Goal: Task Accomplishment & Management: Manage account settings

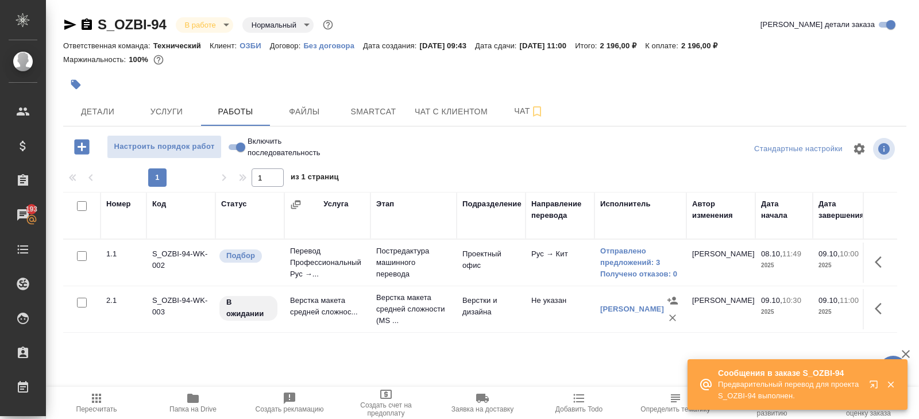
click at [98, 397] on icon "button" at bounding box center [97, 398] width 14 height 14
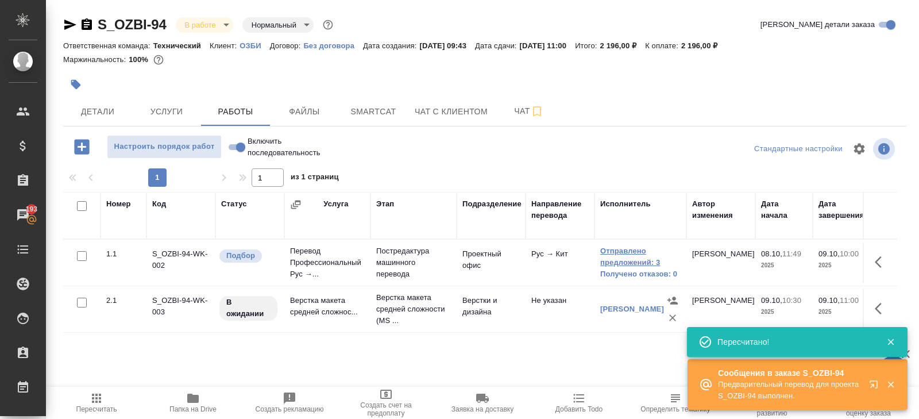
click at [649, 262] on link "Отправлено предложений: 3" at bounding box center [641, 256] width 80 height 23
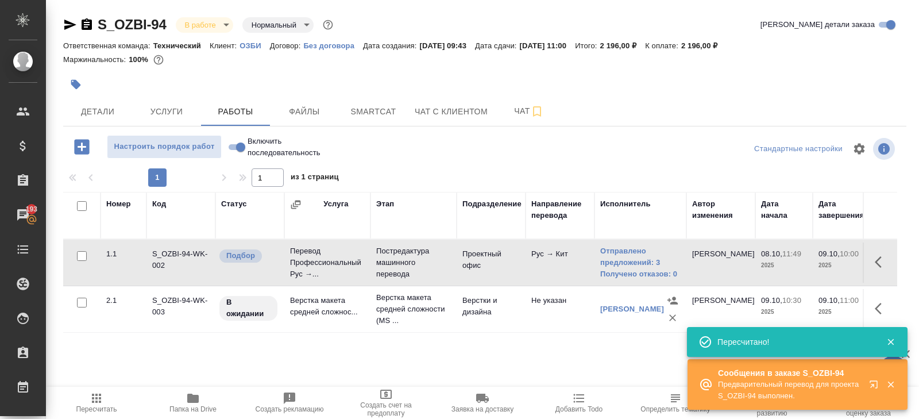
click at [94, 397] on icon "button" at bounding box center [97, 398] width 14 height 14
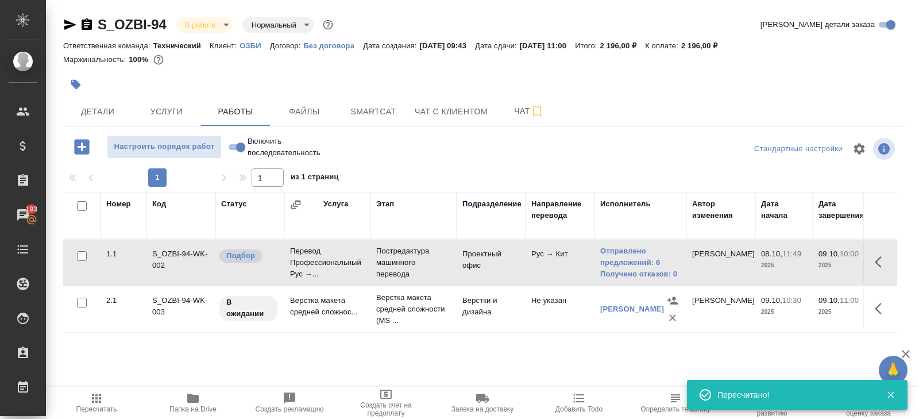
click at [94, 391] on icon "button" at bounding box center [97, 398] width 14 height 14
click at [81, 403] on span "Пересчитать" at bounding box center [96, 402] width 83 height 22
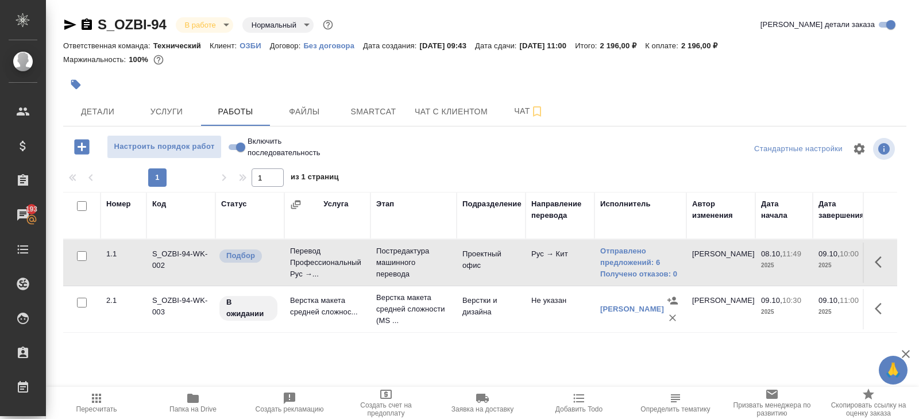
click at [102, 401] on icon "button" at bounding box center [97, 398] width 14 height 14
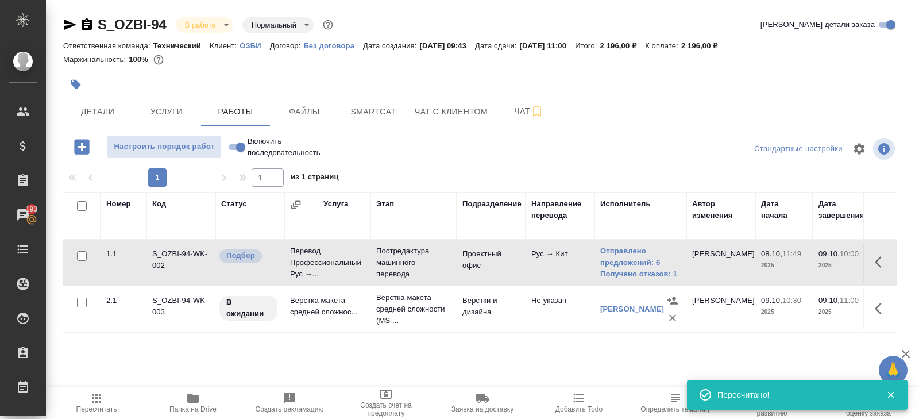
click at [90, 388] on button "Пересчитать" at bounding box center [96, 403] width 97 height 32
click at [104, 397] on span "Пересчитать" at bounding box center [96, 402] width 83 height 22
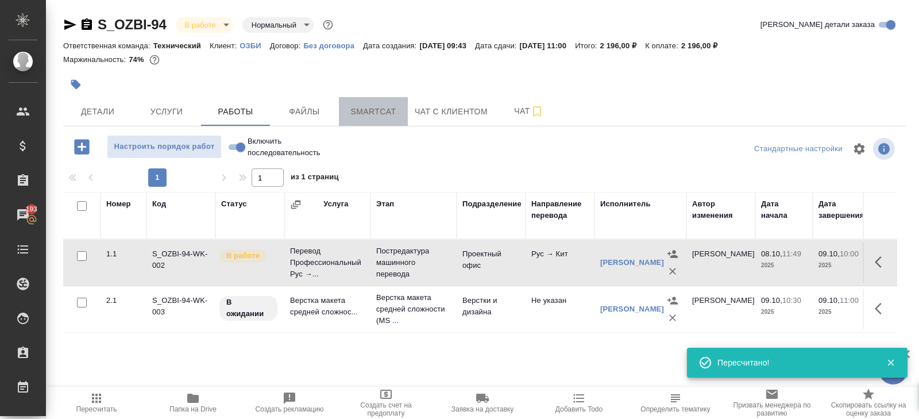
click at [371, 106] on span "Smartcat" at bounding box center [373, 112] width 55 height 14
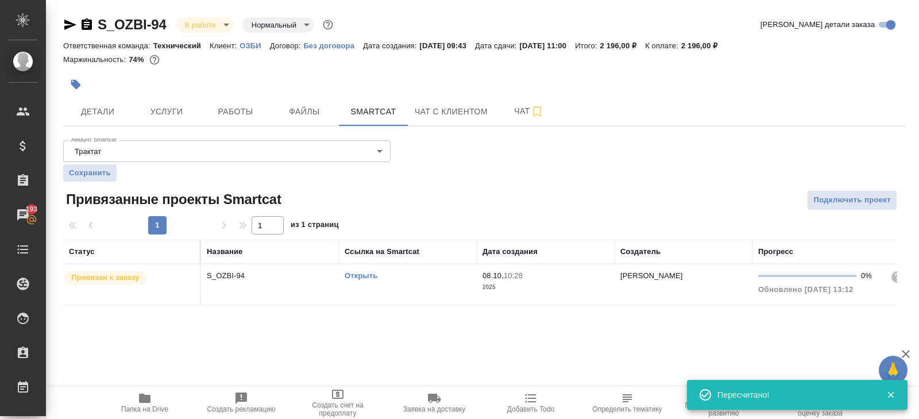
click at [364, 273] on link "Открыть" at bounding box center [361, 275] width 33 height 9
click at [248, 114] on span "Работы" at bounding box center [235, 112] width 55 height 14
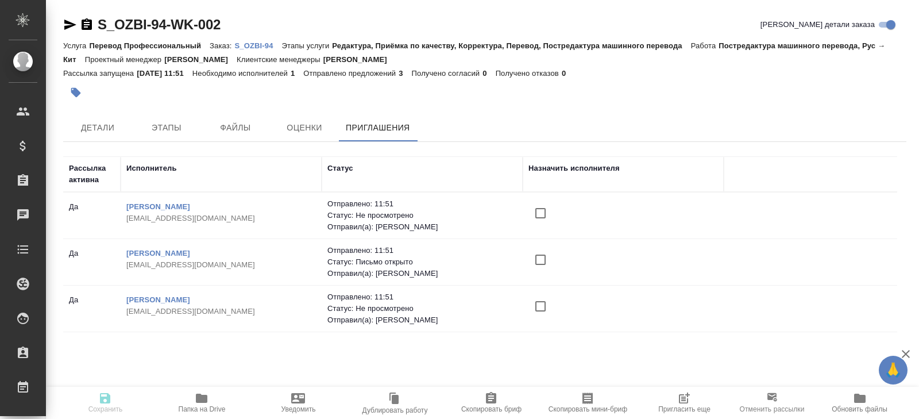
click at [688, 399] on icon "button" at bounding box center [685, 398] width 14 height 14
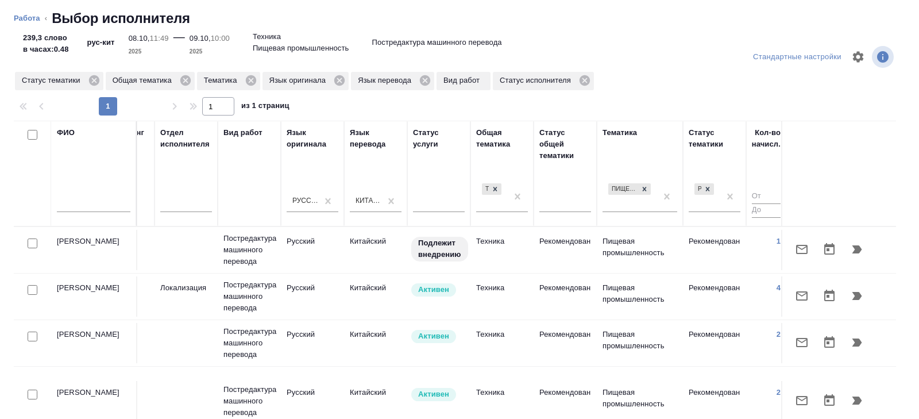
scroll to position [0, 786]
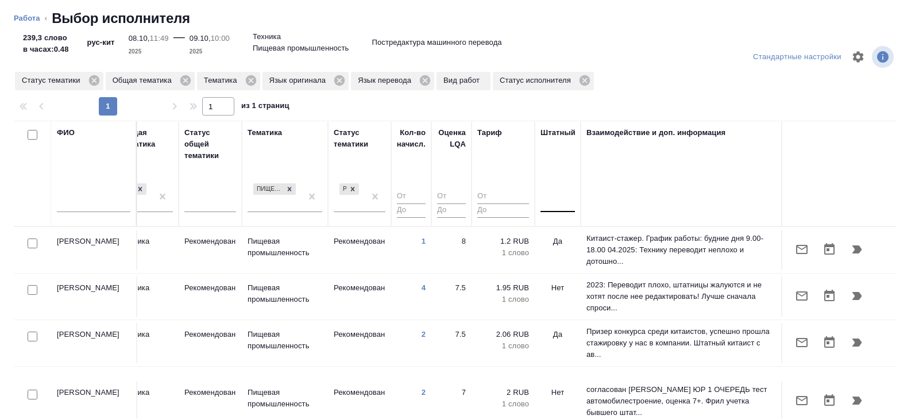
click at [551, 206] on div at bounding box center [558, 201] width 34 height 17
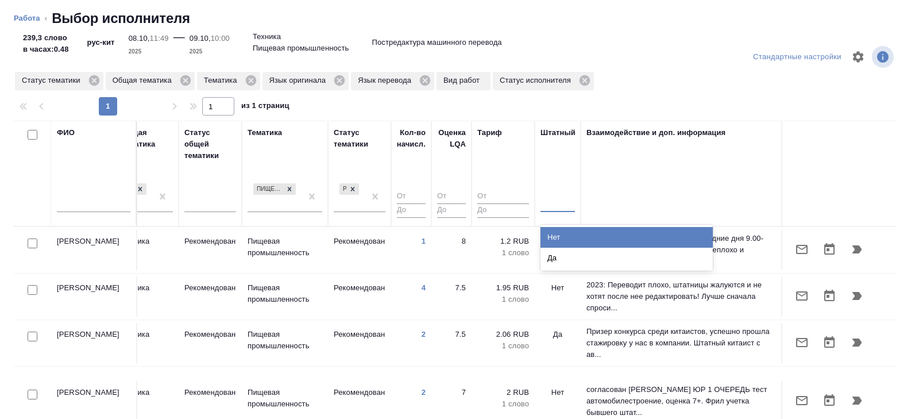
click at [551, 233] on div "Нет" at bounding box center [627, 237] width 172 height 21
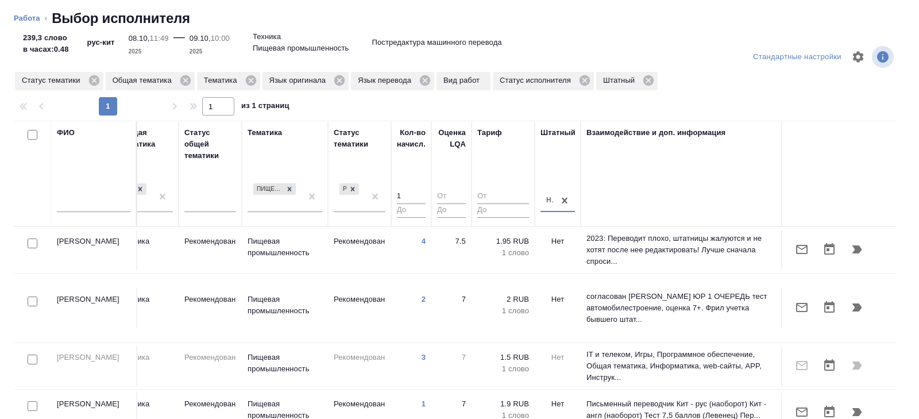
type input "1"
click at [420, 194] on input "1" at bounding box center [411, 197] width 29 height 14
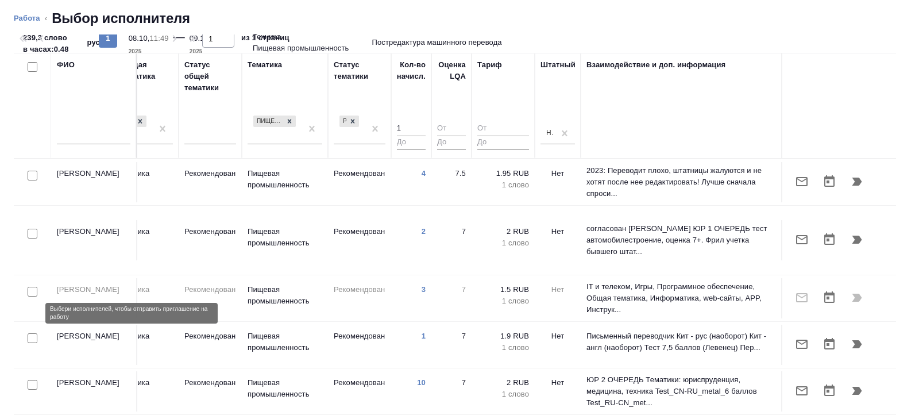
click at [29, 333] on input "checkbox" at bounding box center [33, 338] width 10 height 10
checkbox input "true"
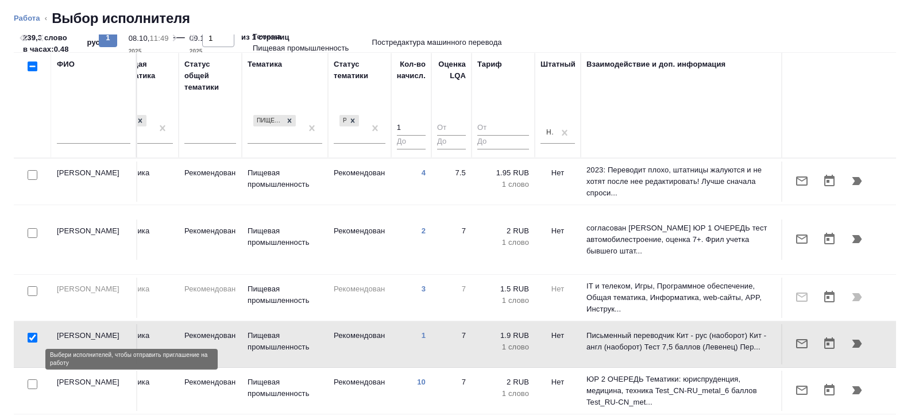
click at [34, 379] on input "checkbox" at bounding box center [33, 384] width 10 height 10
checkbox input "true"
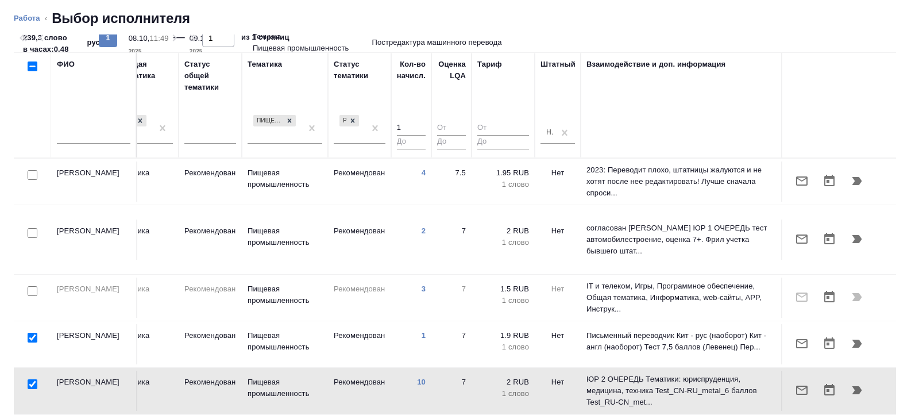
scroll to position [0, 0]
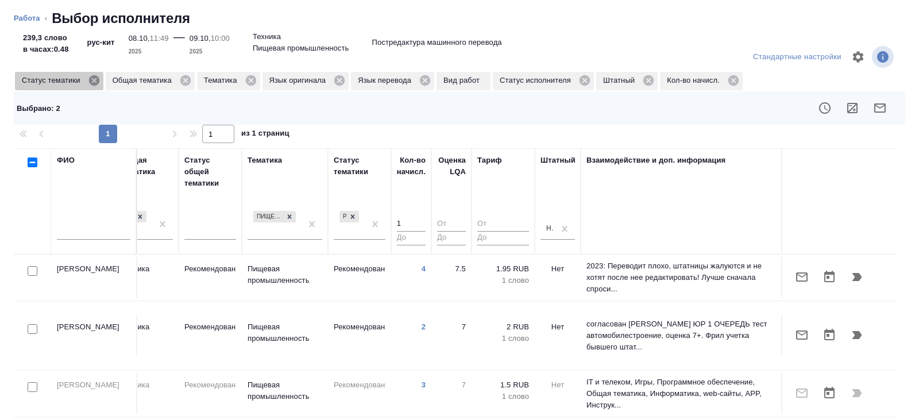
click at [94, 82] on icon at bounding box center [93, 80] width 10 height 10
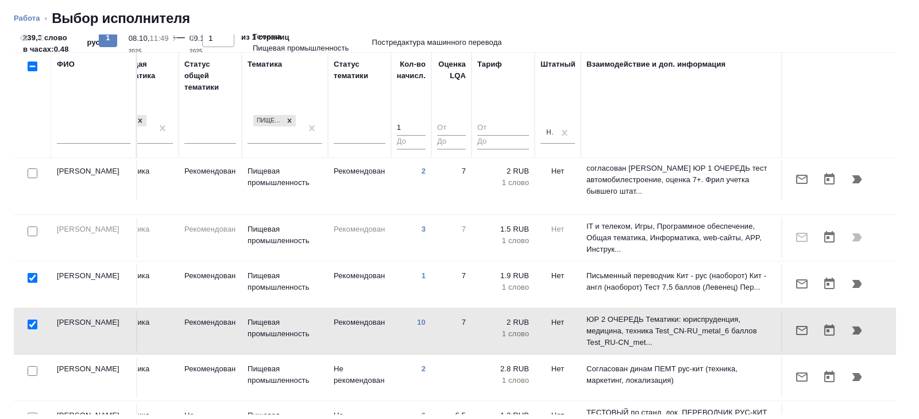
scroll to position [155, 786]
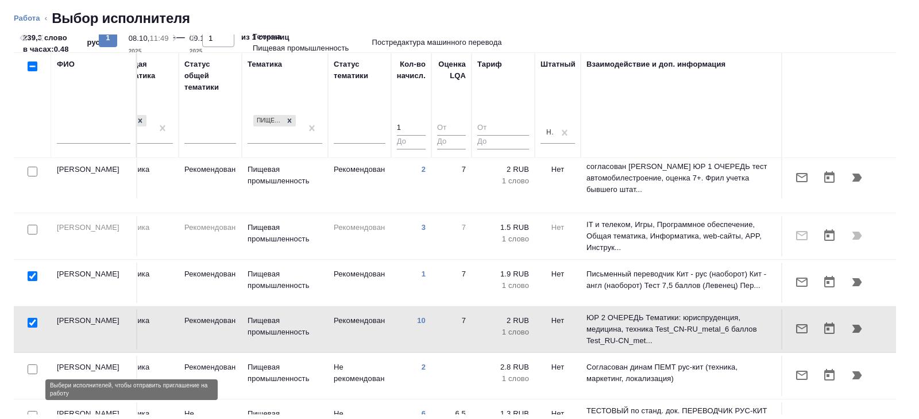
click at [29, 411] on input "checkbox" at bounding box center [33, 416] width 10 height 10
checkbox input "true"
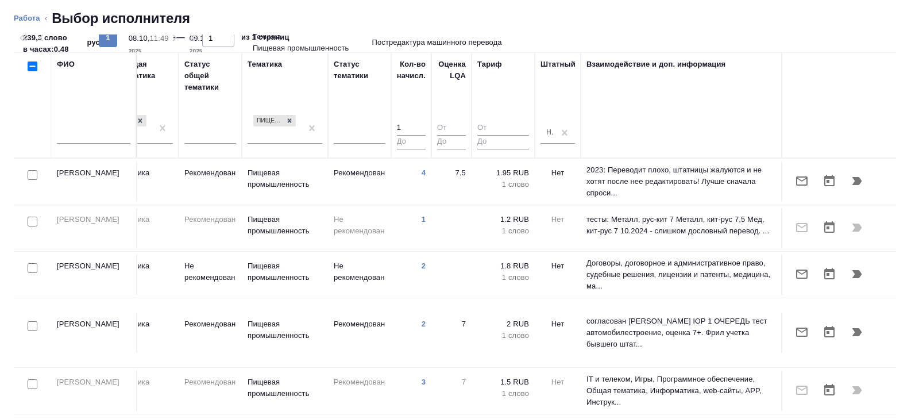
scroll to position [0, 0]
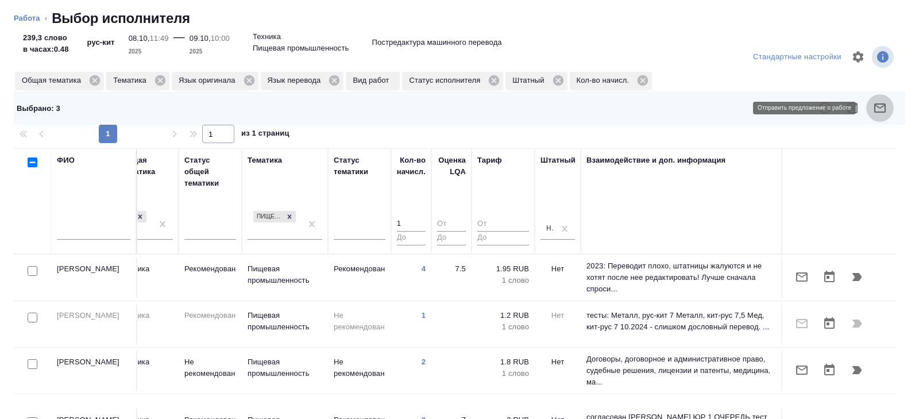
click at [877, 106] on icon "button" at bounding box center [880, 108] width 14 height 14
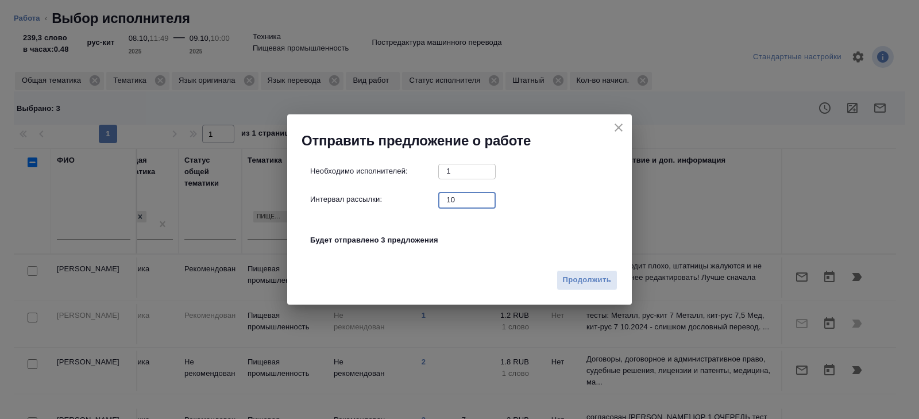
drag, startPoint x: 465, startPoint y: 203, endPoint x: 407, endPoint y: 215, distance: 58.6
click at [410, 214] on div "Необходимо исполнителей: 1 ​ Интервал рассылки: 10 ​ Будет отправлено 3 предлож…" at bounding box center [464, 212] width 308 height 96
type input "0"
click at [587, 277] on span "Продолжить" at bounding box center [587, 280] width 48 height 13
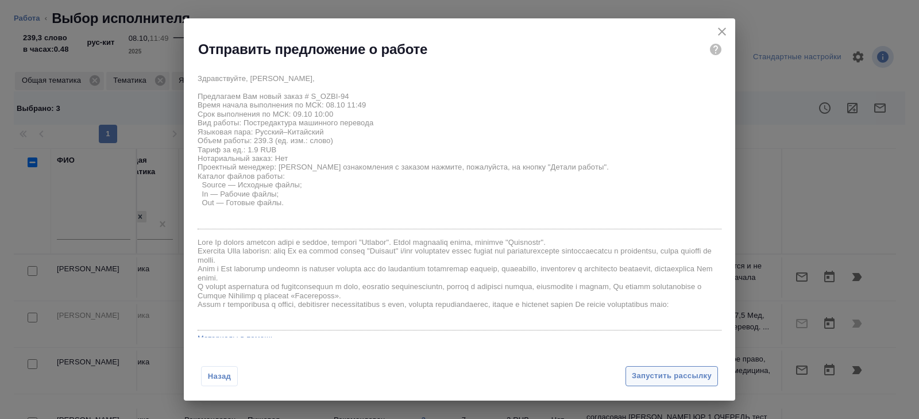
click at [652, 384] on button "Запустить рассылку" at bounding box center [672, 376] width 93 height 20
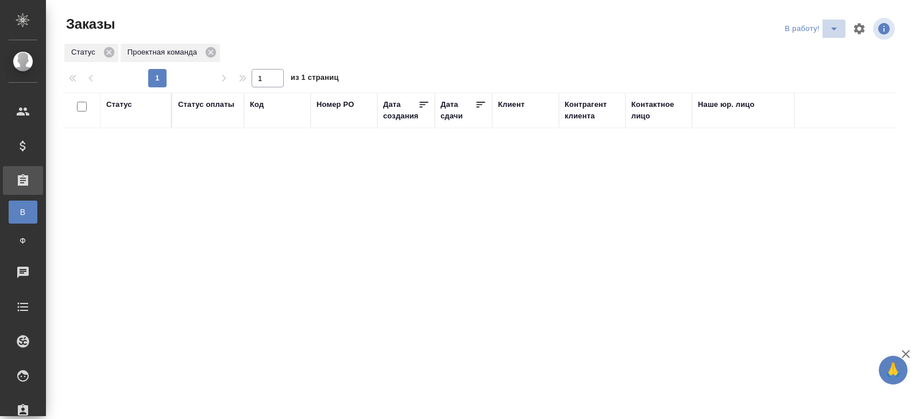
click at [833, 30] on icon "split button" at bounding box center [835, 29] width 14 height 14
click at [825, 50] on li "ПМ" at bounding box center [814, 52] width 64 height 18
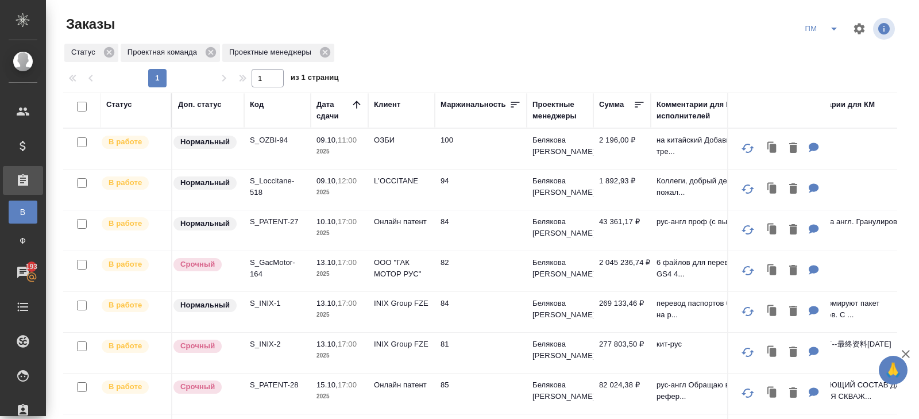
click at [837, 25] on icon "split button" at bounding box center [835, 29] width 14 height 14
click at [832, 48] on li "В работу!" at bounding box center [823, 52] width 58 height 18
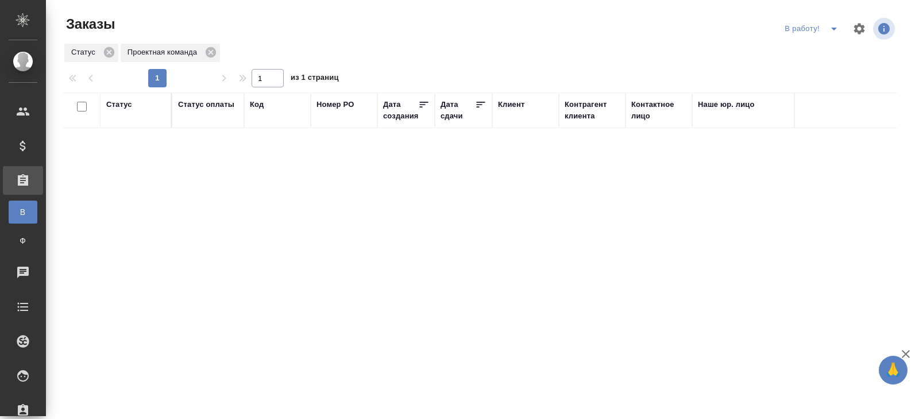
click at [830, 34] on icon "split button" at bounding box center [835, 29] width 14 height 14
click at [822, 51] on li "ПМ" at bounding box center [814, 52] width 64 height 18
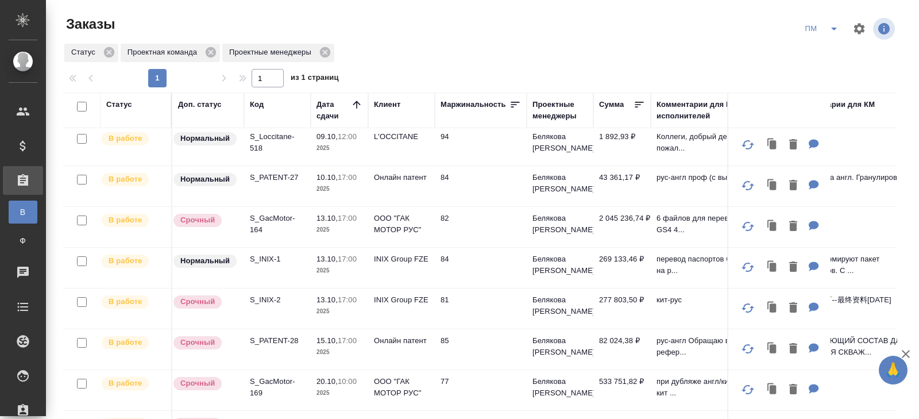
scroll to position [94, 0]
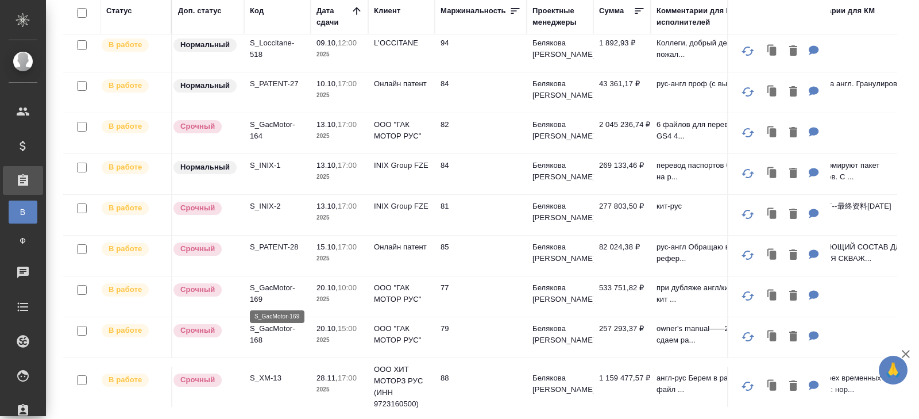
click at [262, 293] on p "S_GacMotor-169" at bounding box center [277, 293] width 55 height 23
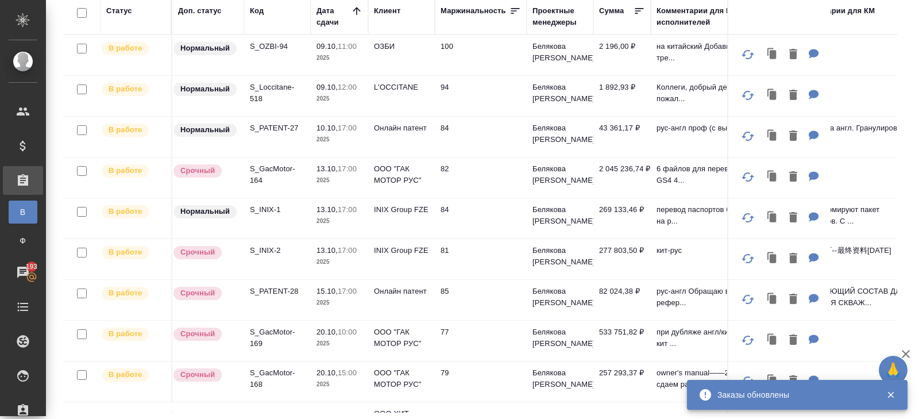
scroll to position [0, 0]
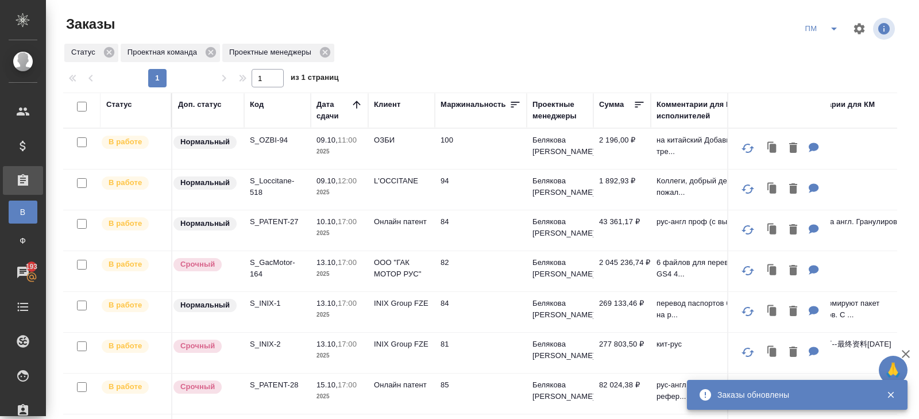
click at [836, 27] on icon "split button" at bounding box center [835, 29] width 14 height 14
click at [829, 53] on li "В работу!" at bounding box center [823, 52] width 58 height 18
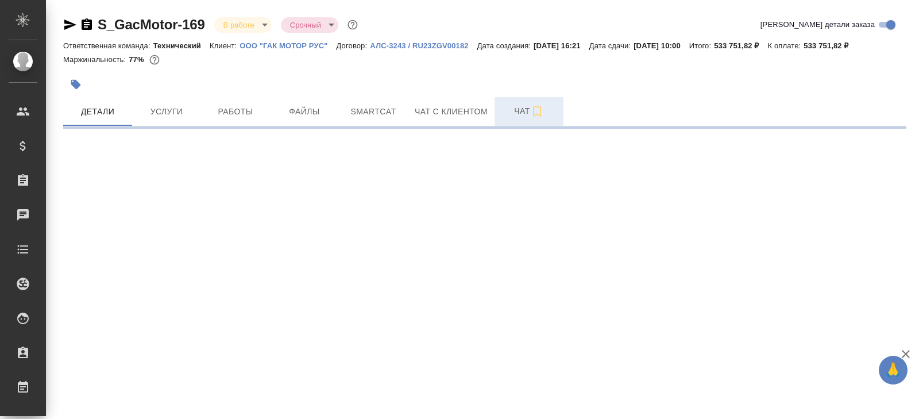
select select "RU"
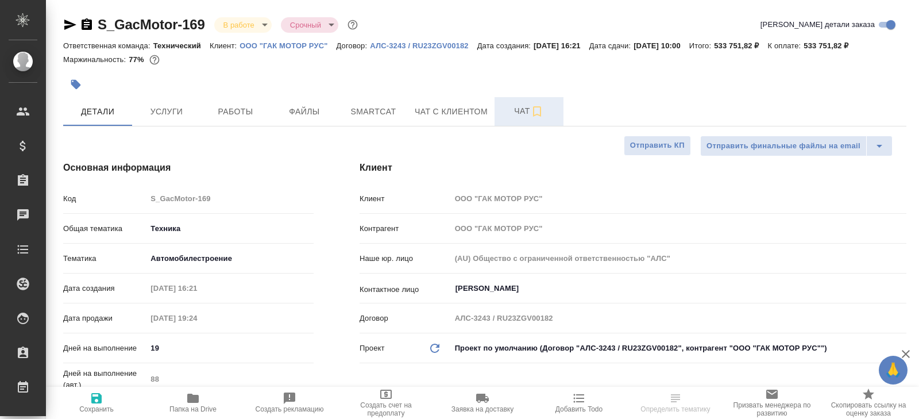
click at [515, 125] on button "Чат" at bounding box center [529, 111] width 69 height 29
type textarea "x"
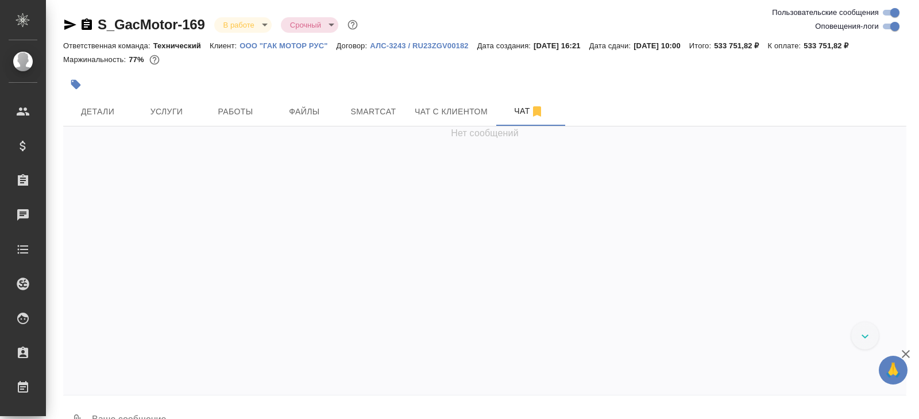
click at [888, 28] on input "Оповещения-логи" at bounding box center [895, 27] width 41 height 14
checkbox input "false"
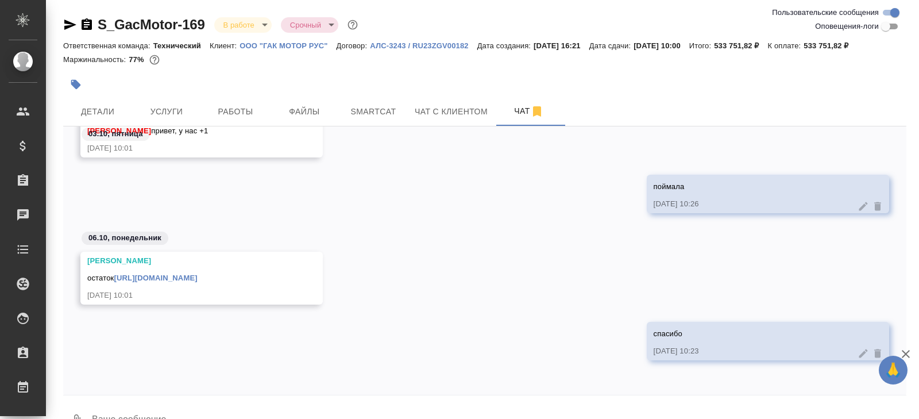
scroll to position [28, 0]
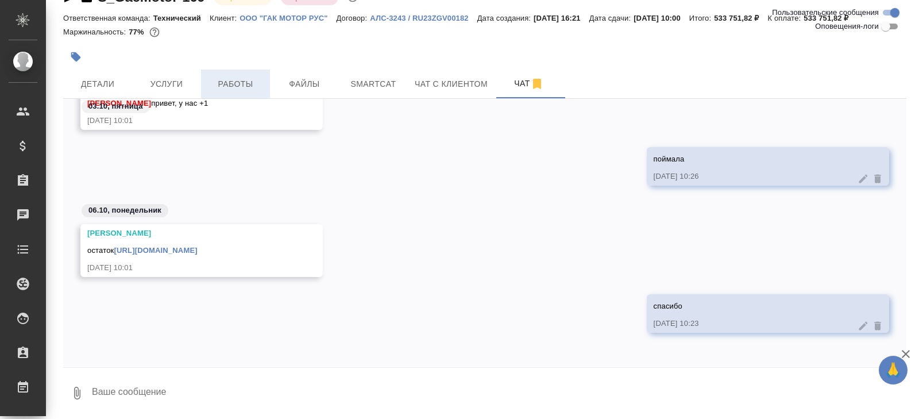
click at [239, 79] on span "Работы" at bounding box center [235, 84] width 55 height 14
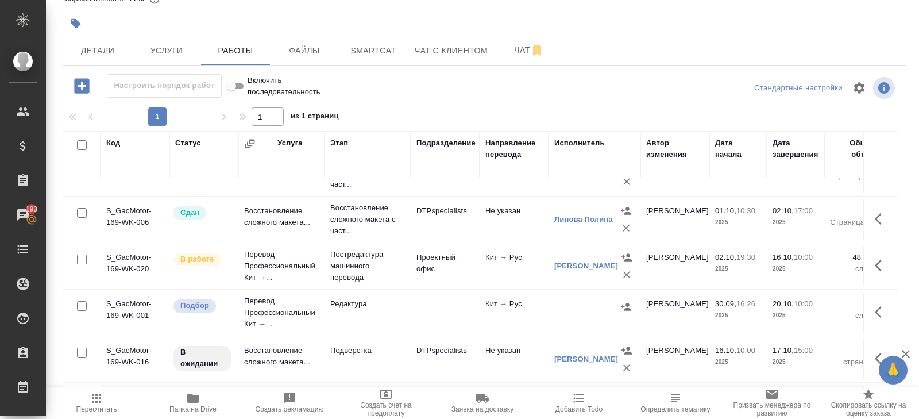
scroll to position [76, 0]
click at [876, 263] on icon "button" at bounding box center [878, 264] width 7 height 11
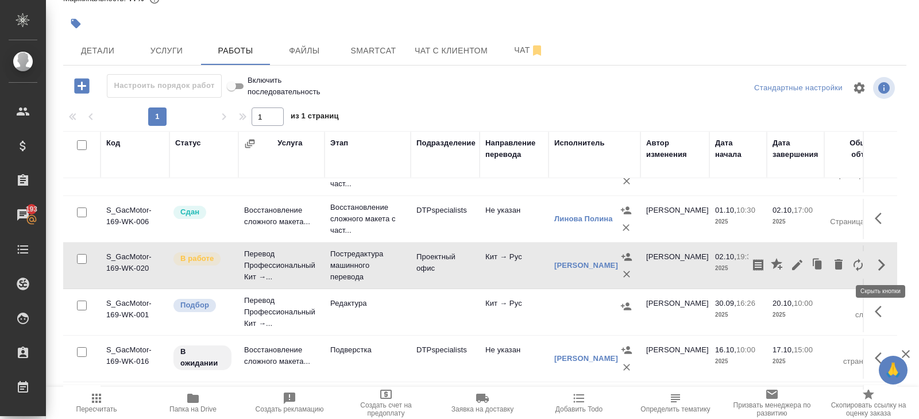
click at [800, 265] on icon "button" at bounding box center [798, 265] width 14 height 14
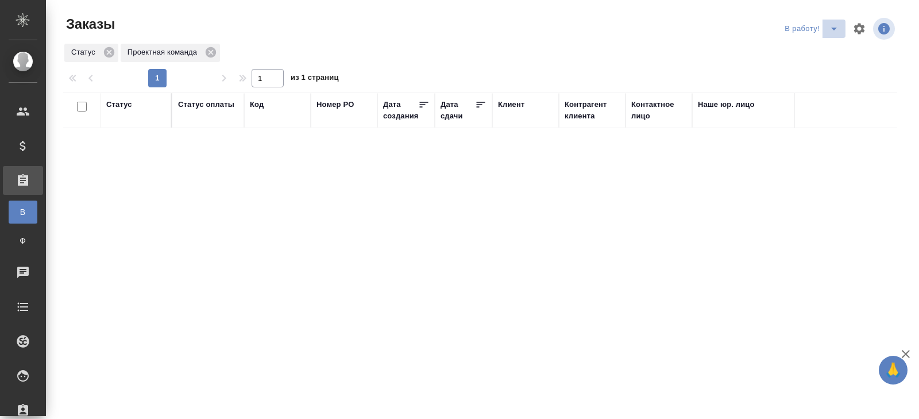
click at [841, 28] on span "split button" at bounding box center [834, 29] width 17 height 14
click at [828, 47] on li "ПМ" at bounding box center [814, 52] width 64 height 18
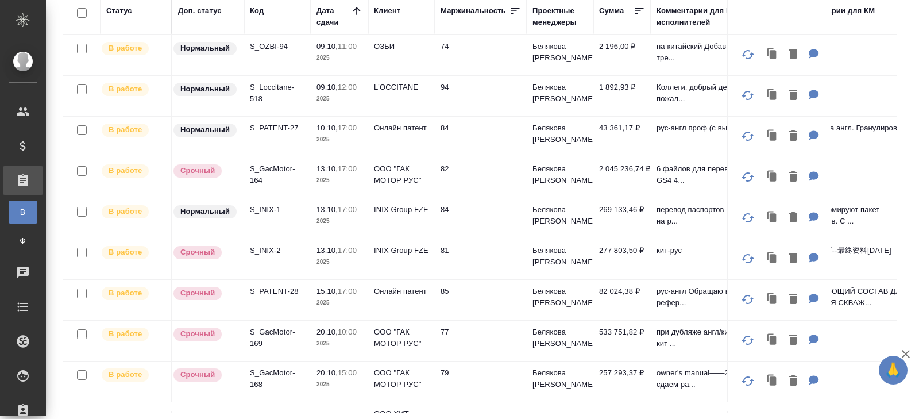
scroll to position [44, 0]
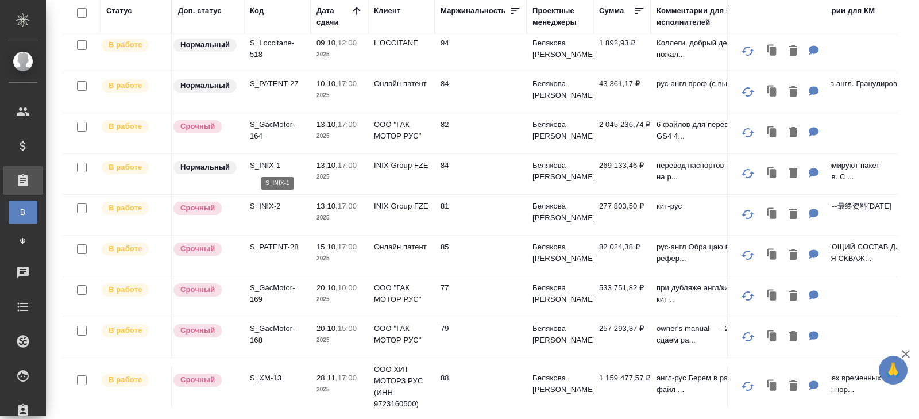
click at [268, 164] on p "S_INIX-1" at bounding box center [277, 165] width 55 height 11
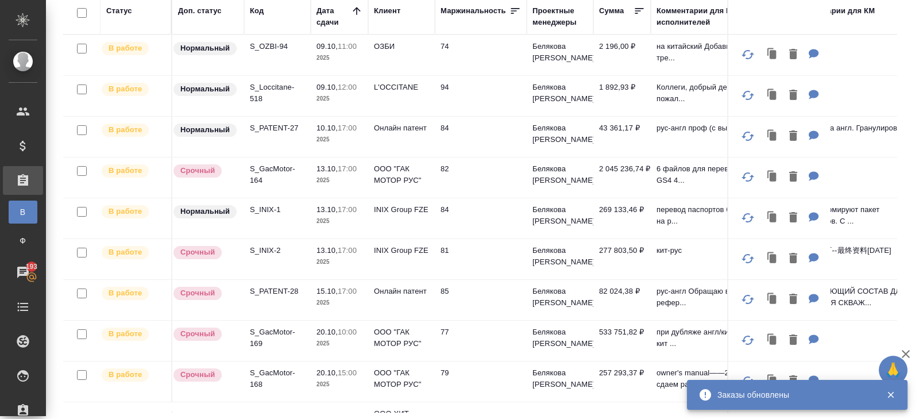
scroll to position [0, 0]
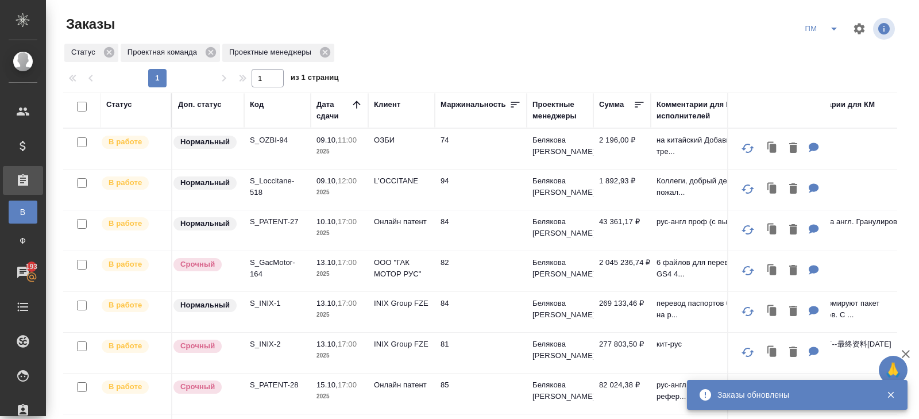
click at [840, 30] on icon "split button" at bounding box center [835, 29] width 14 height 14
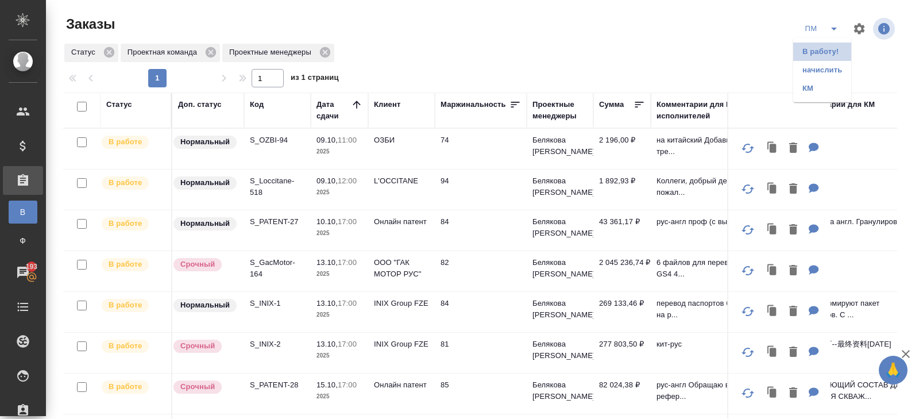
click at [828, 49] on li "В работу!" at bounding box center [823, 52] width 58 height 18
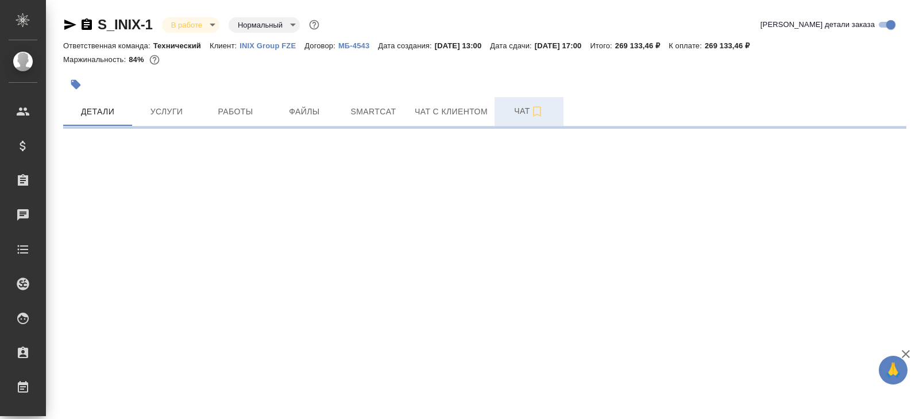
click at [511, 124] on button "Чат" at bounding box center [529, 111] width 69 height 29
select select "RU"
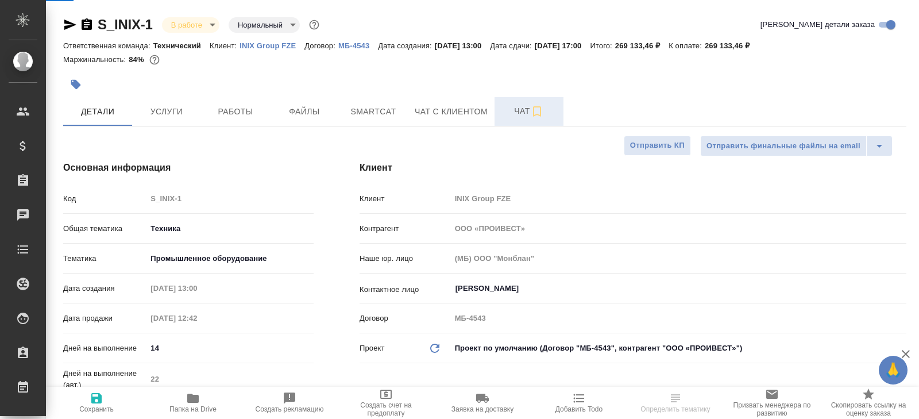
type textarea "x"
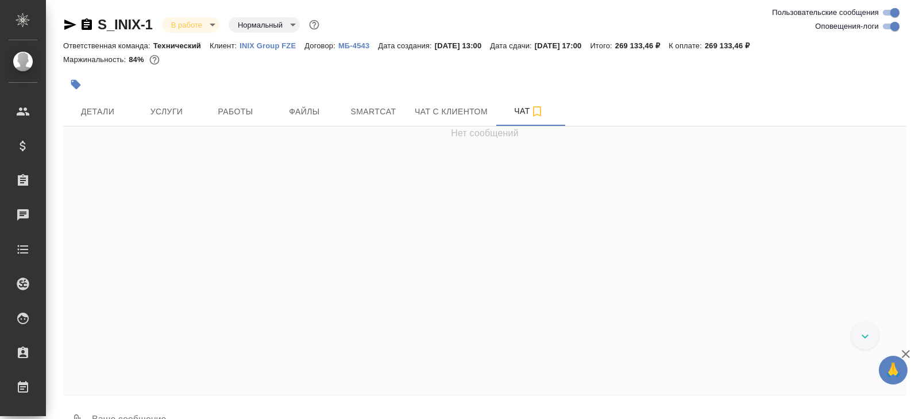
click at [890, 29] on input "Оповещения-логи" at bounding box center [895, 27] width 41 height 14
checkbox input "false"
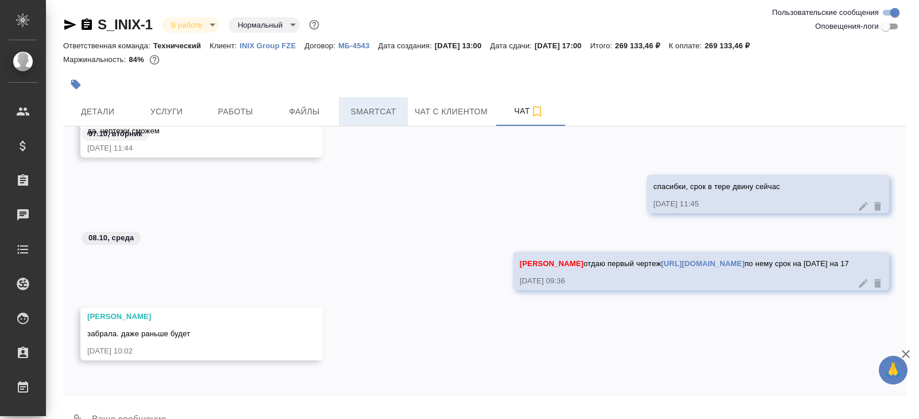
click at [374, 112] on span "Smartcat" at bounding box center [373, 112] width 55 height 14
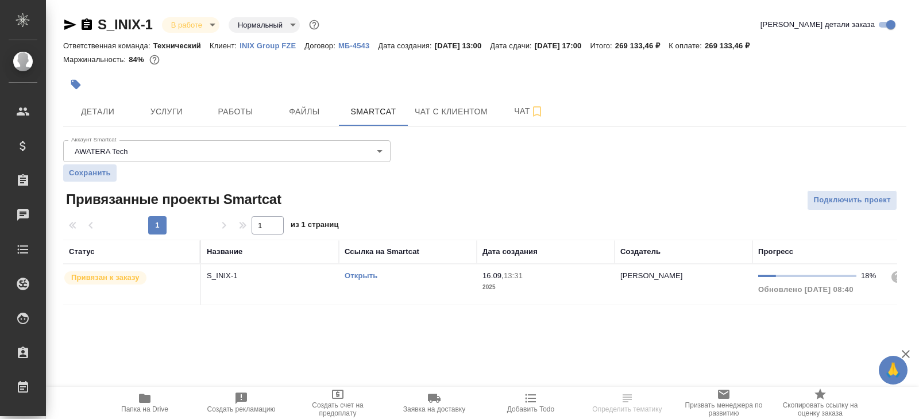
click at [359, 271] on link "Открыть" at bounding box center [361, 275] width 33 height 9
